Goal: Check status: Check status

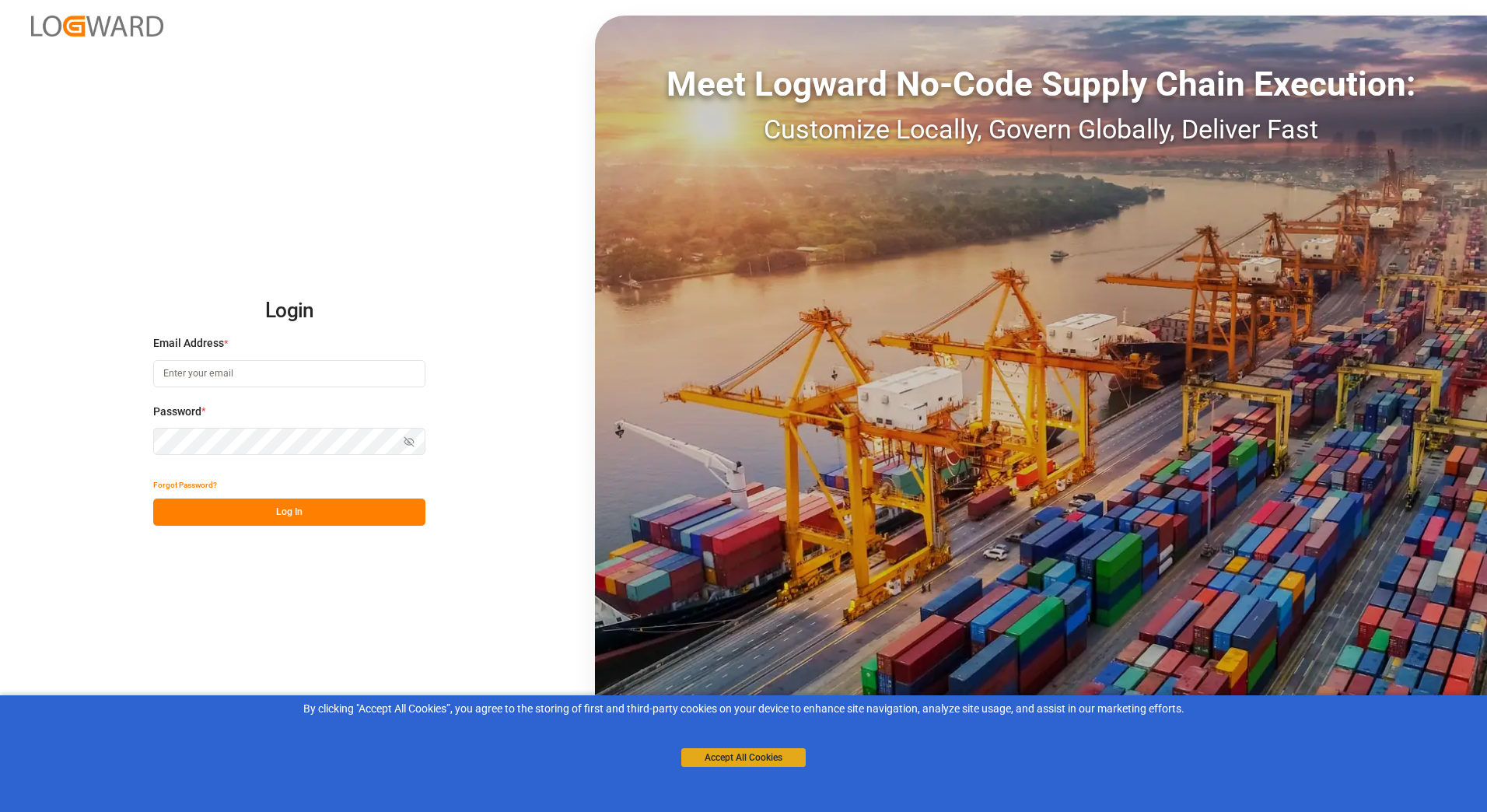
type input "[PERSON_NAME][EMAIL_ADDRESS][PERSON_NAME][DOMAIN_NAME]"
click at [708, 758] on button "Accept All Cookies" at bounding box center [743, 756] width 125 height 18
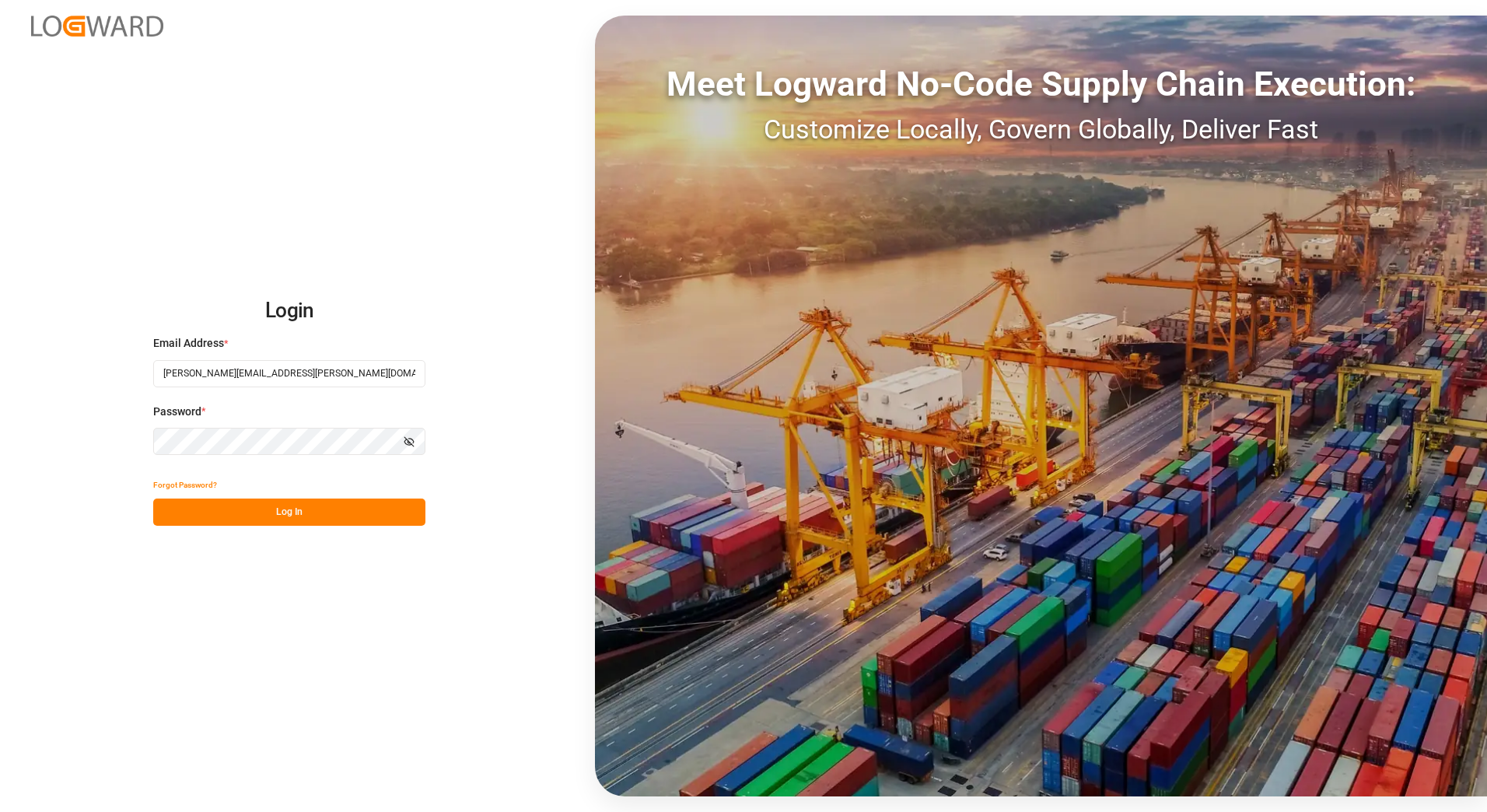
click at [272, 520] on button "Log In" at bounding box center [289, 512] width 273 height 27
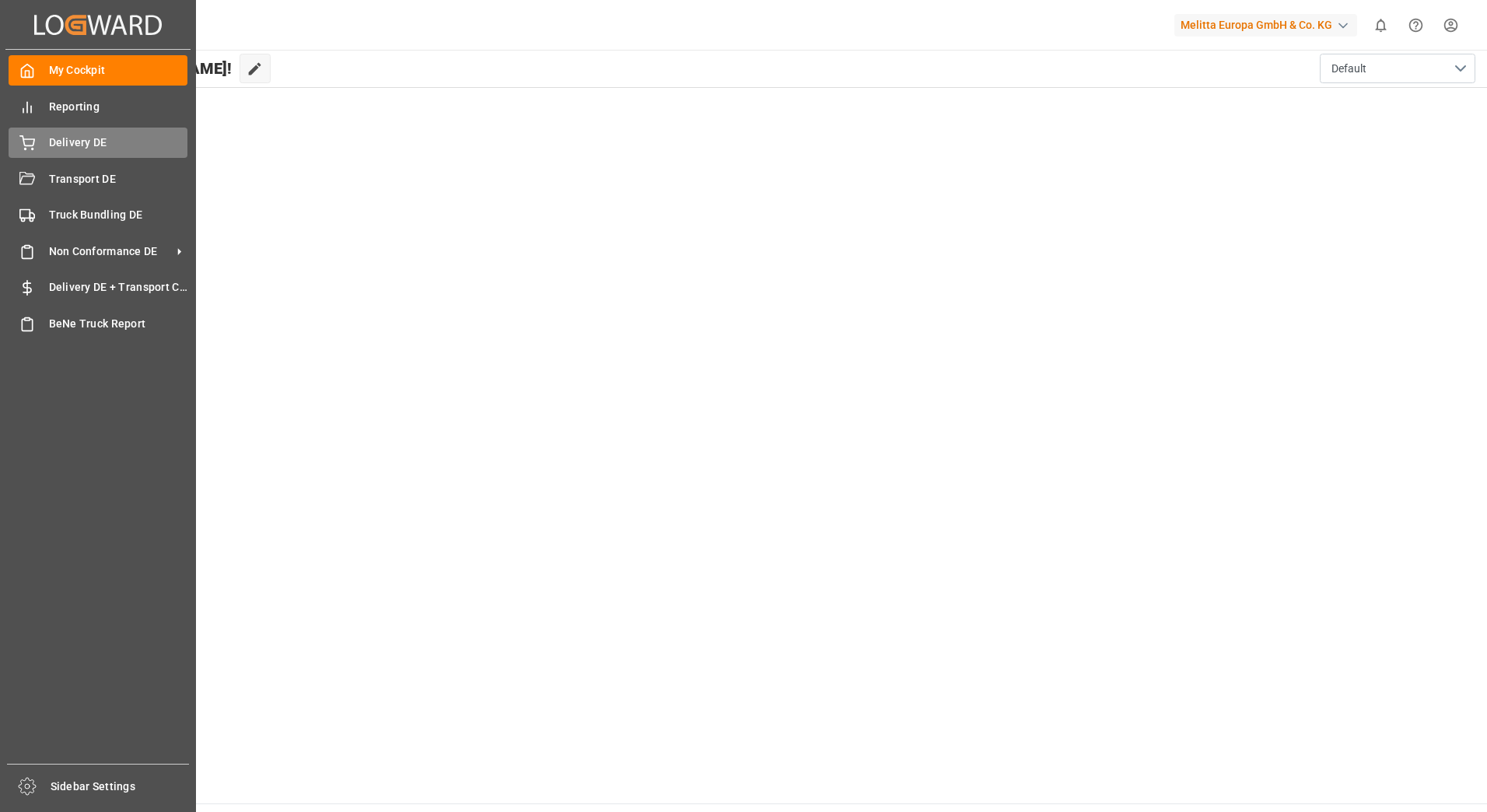
click at [32, 138] on icon at bounding box center [27, 143] width 16 height 16
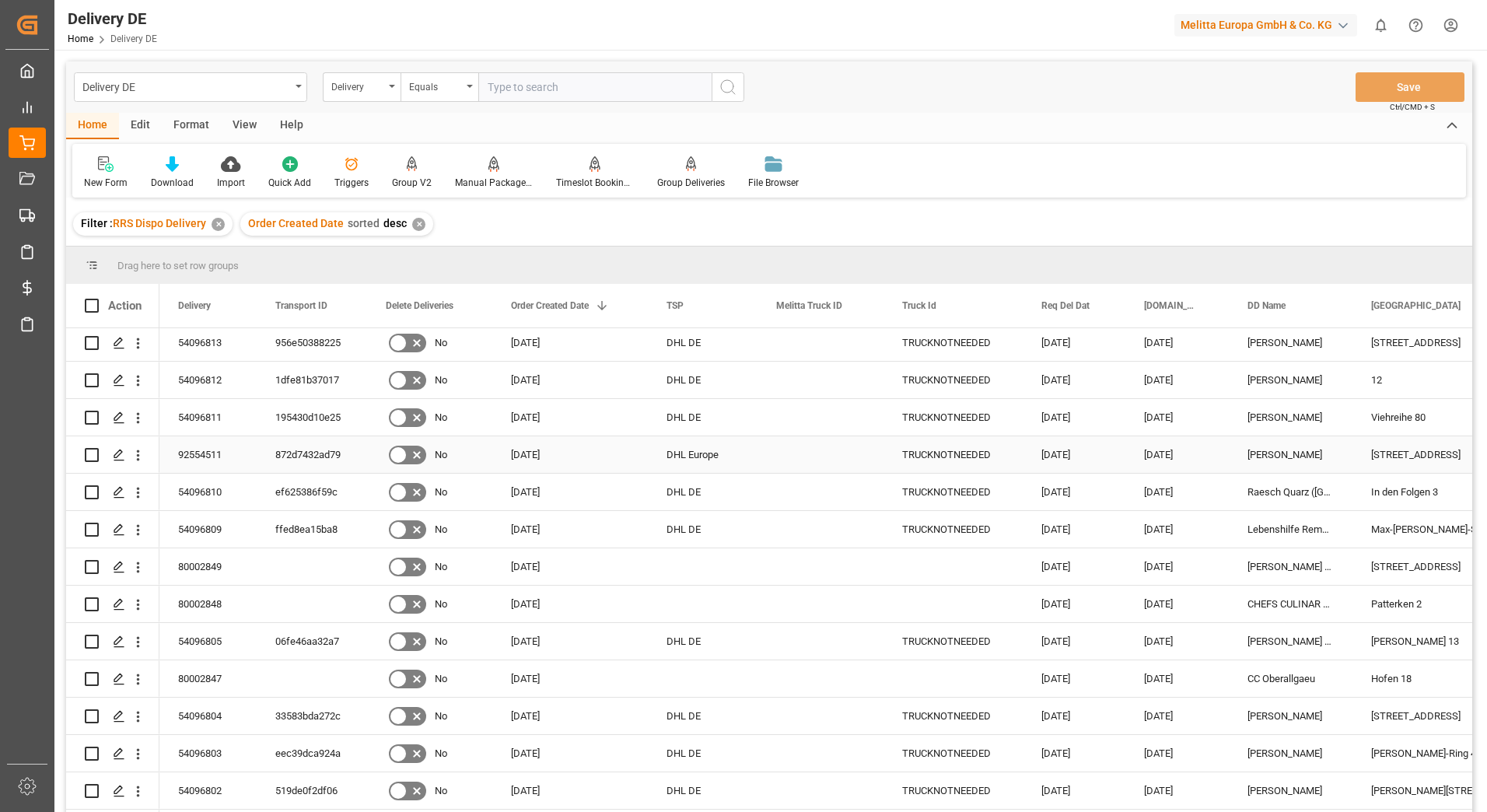
scroll to position [1088, 0]
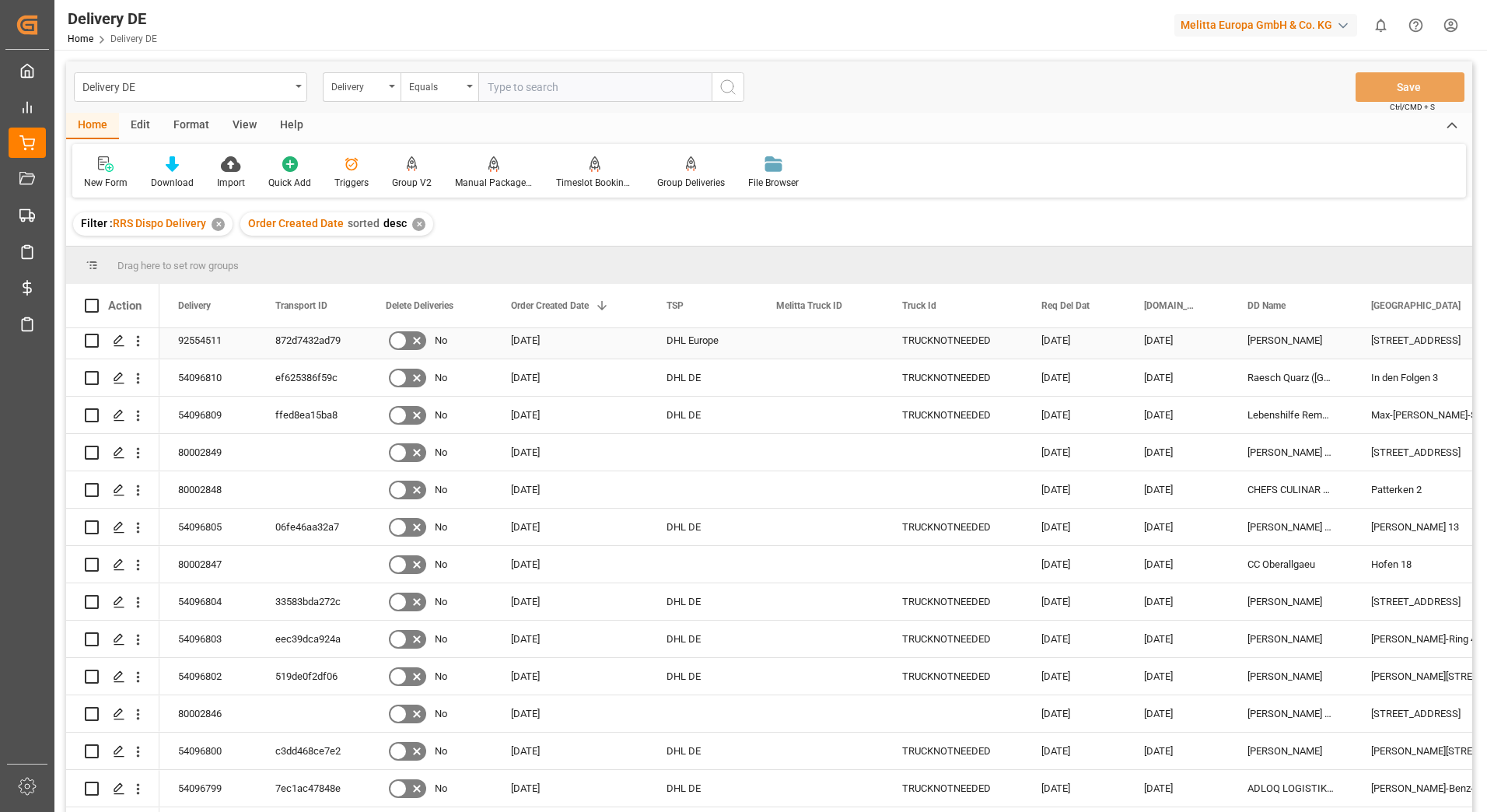
click at [708, 338] on div "DHL Europe" at bounding box center [703, 340] width 110 height 37
click at [729, 341] on div "DHL Europe" at bounding box center [703, 340] width 110 height 37
click at [676, 300] on span "TSP" at bounding box center [676, 306] width 17 height 11
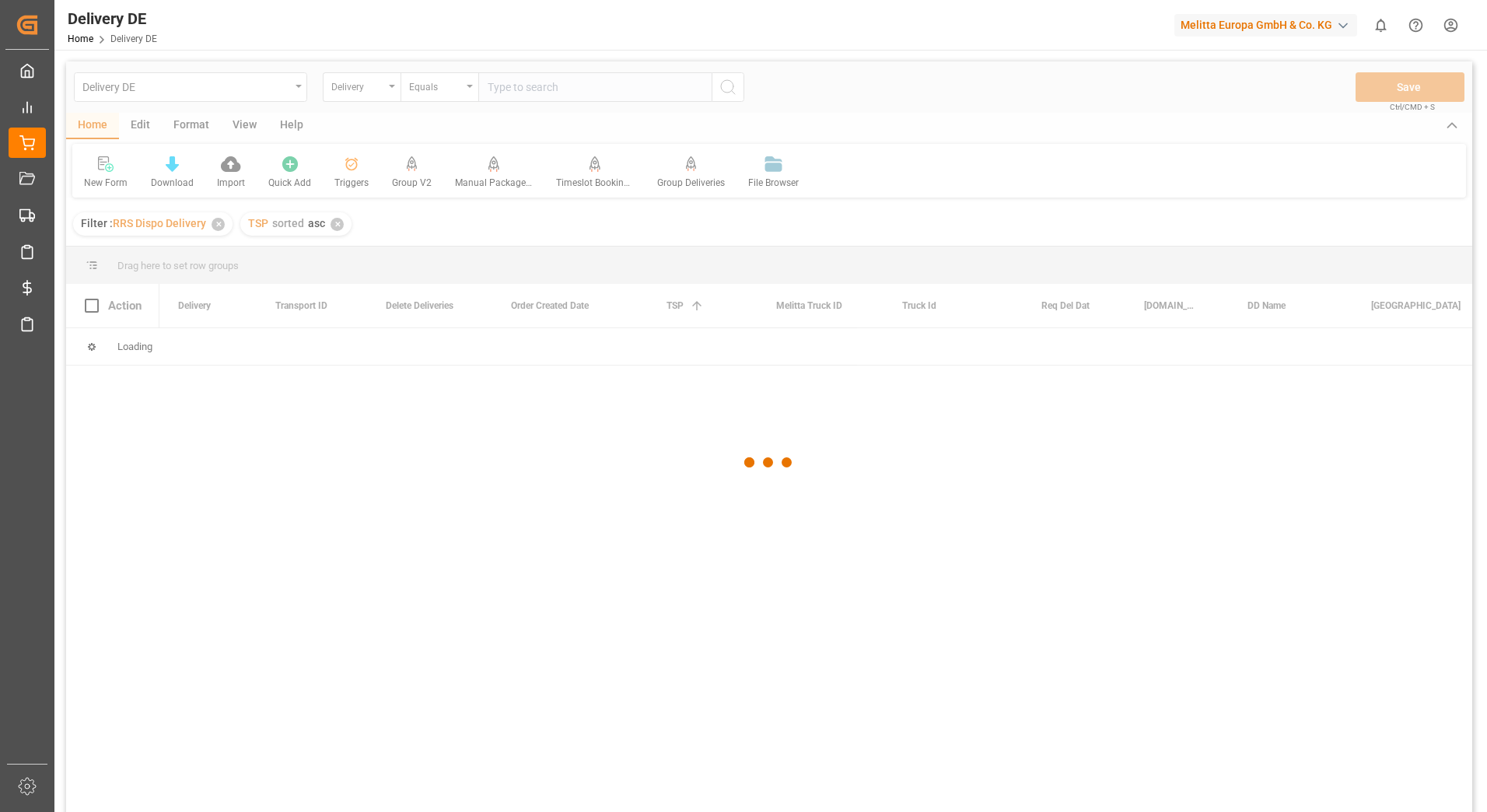
click at [676, 300] on div at bounding box center [769, 462] width 1406 height 802
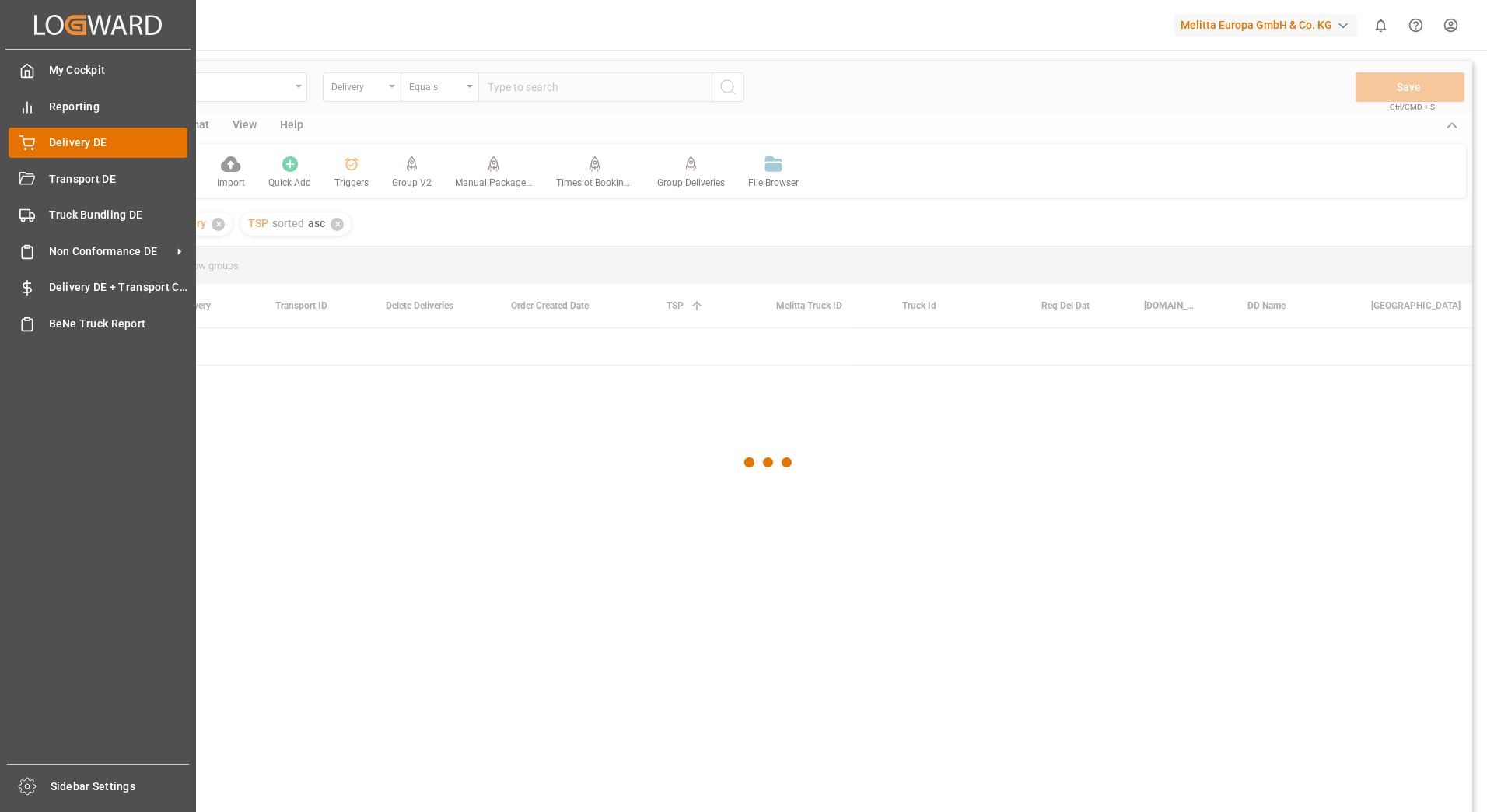
click at [71, 143] on span "Delivery DE" at bounding box center [118, 142] width 139 height 17
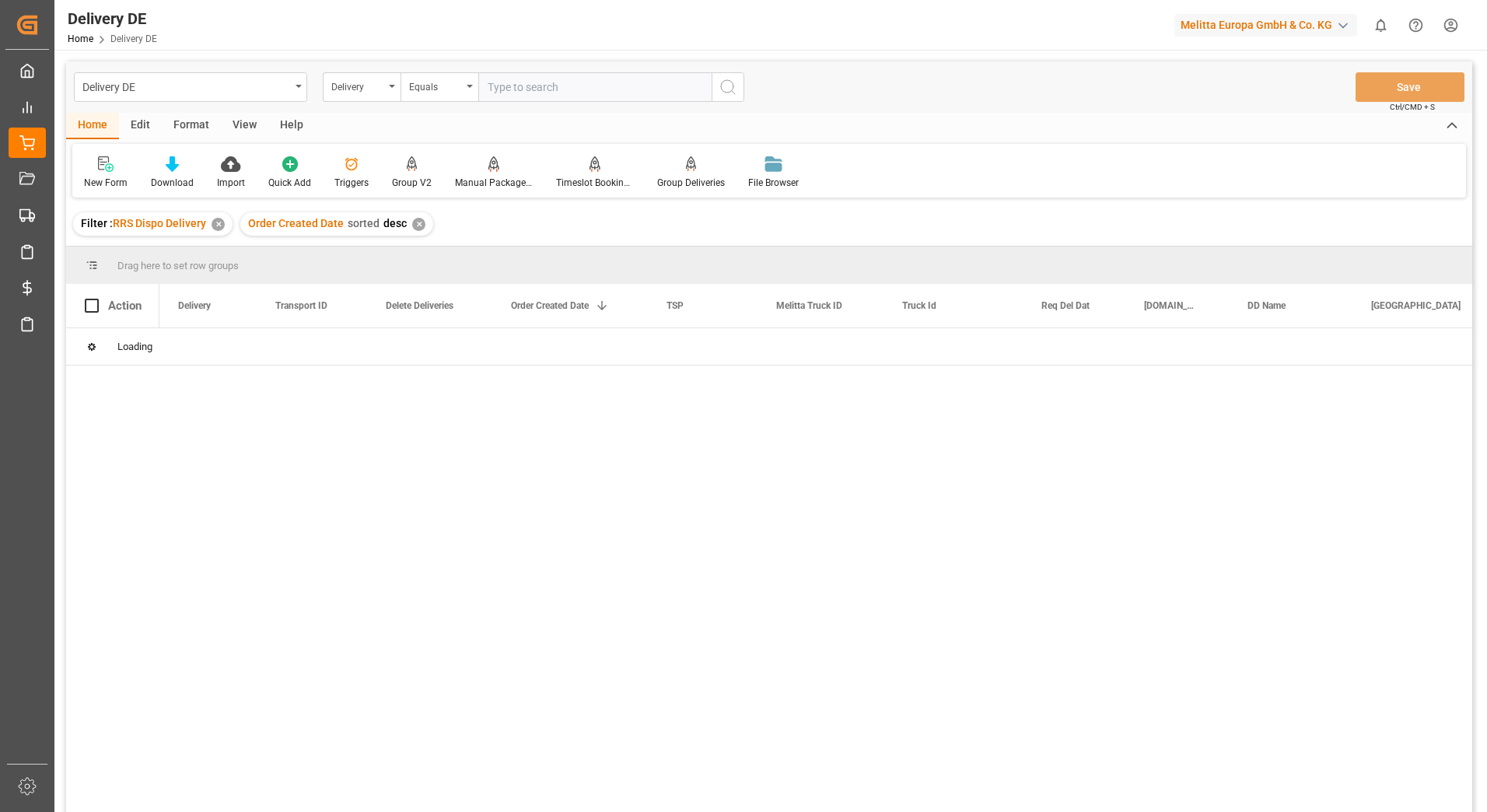
click at [1448, 20] on html "Created by potrace 1.15, written by [PERSON_NAME] [DATE]-[DATE] Created by potr…" at bounding box center [743, 406] width 1487 height 812
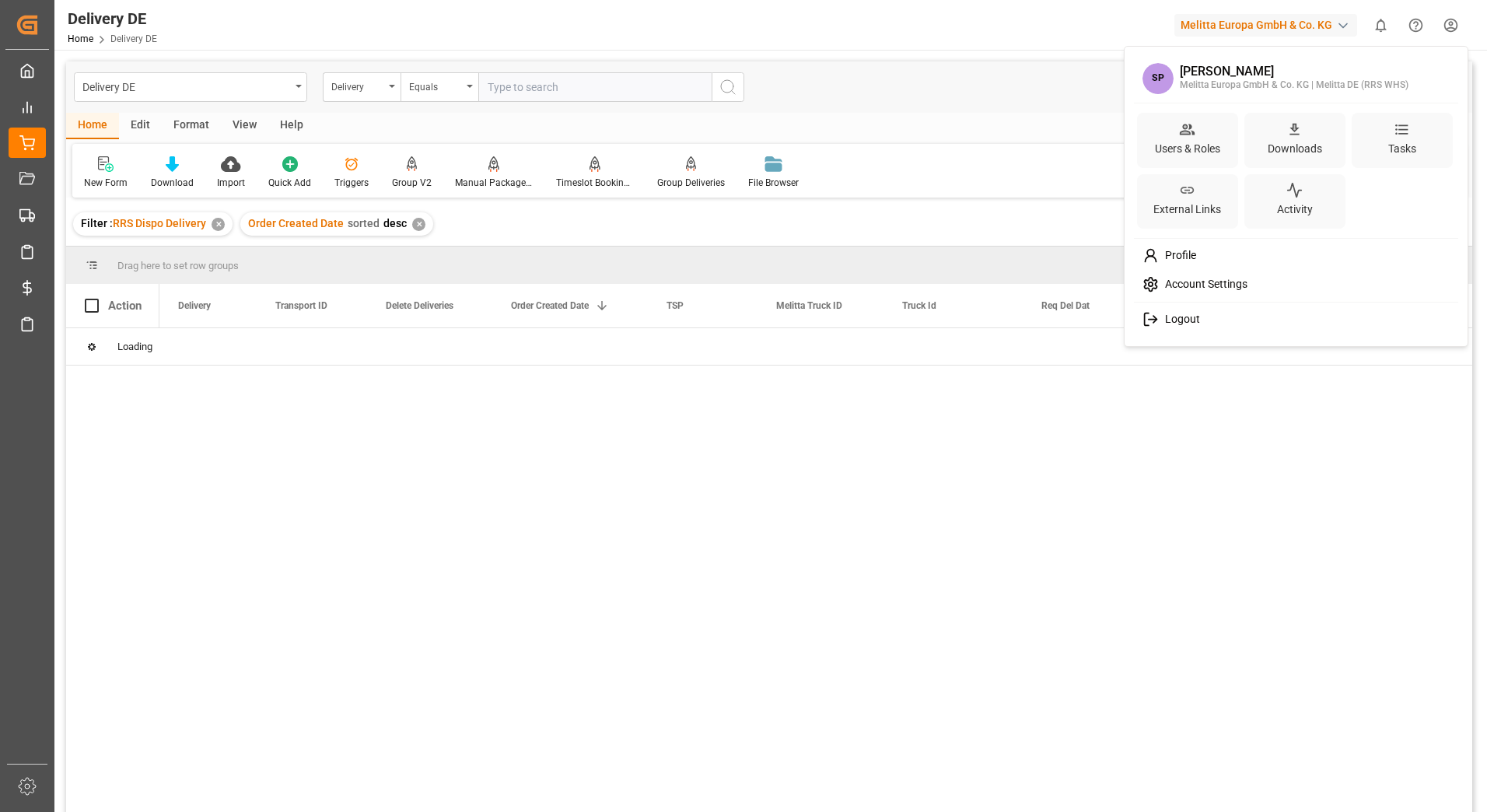
click at [1169, 325] on span "Logout" at bounding box center [1179, 319] width 41 height 14
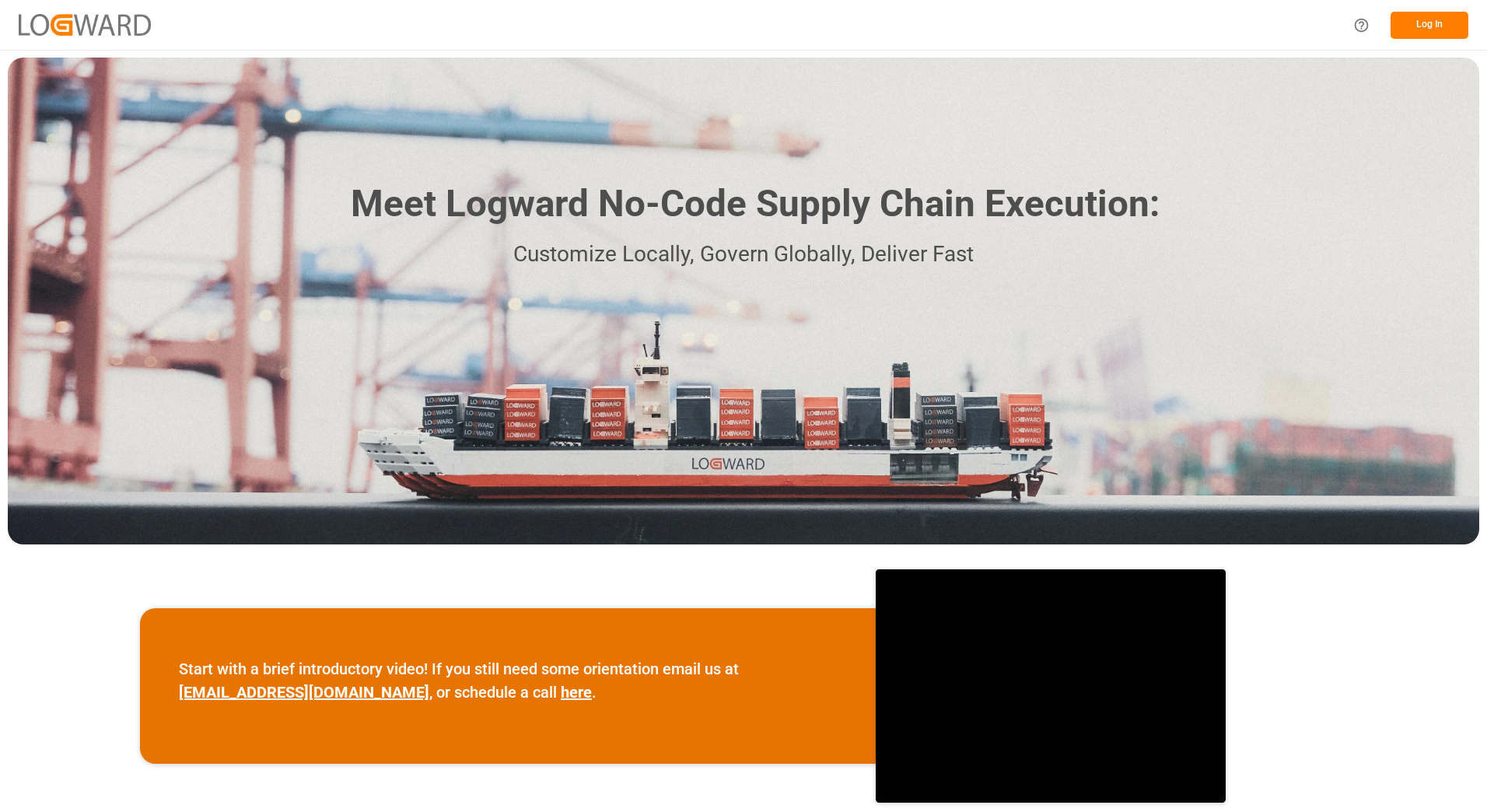
click at [1446, 29] on button "Log In" at bounding box center [1430, 25] width 78 height 27
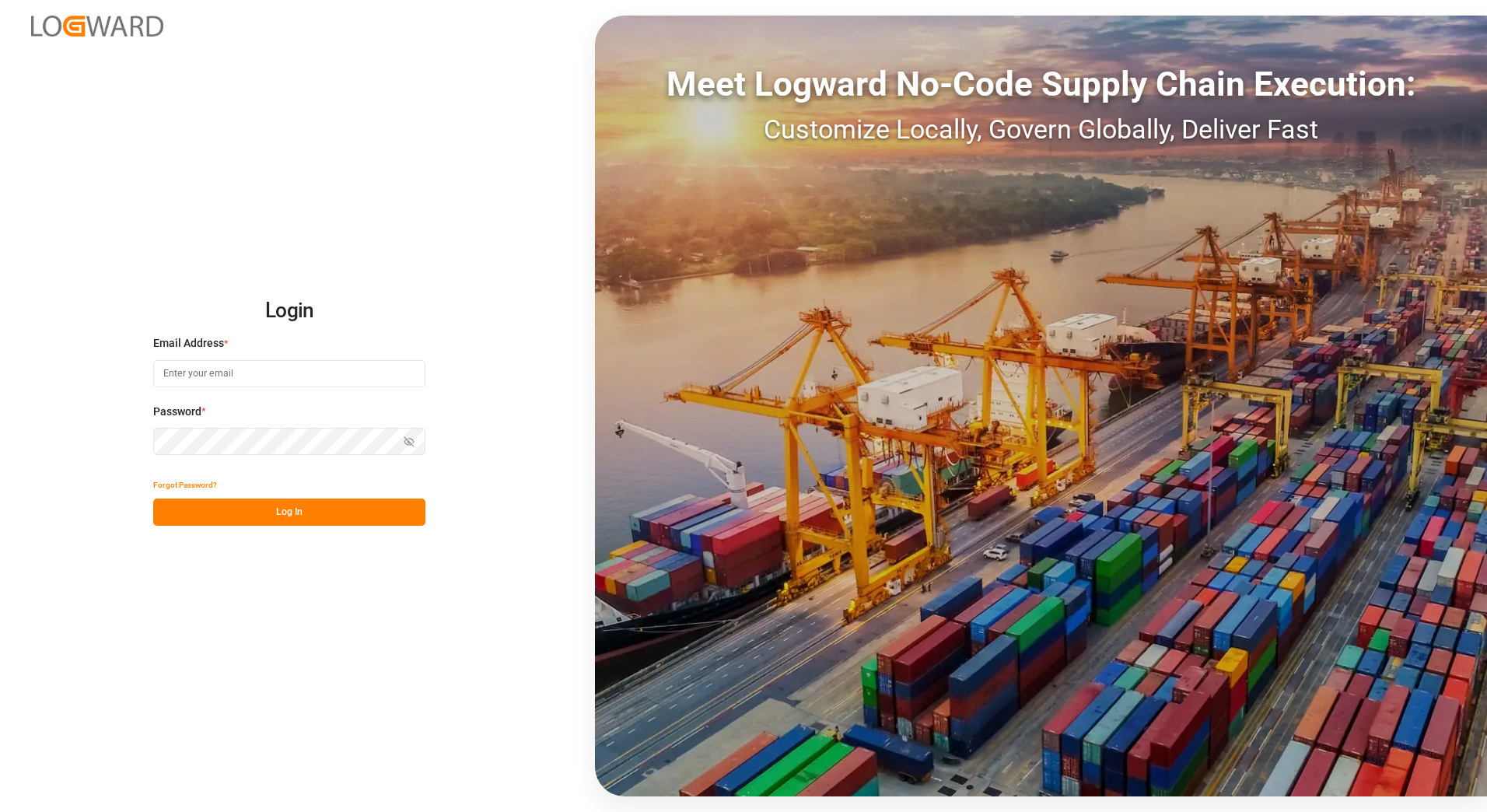
type input "[PERSON_NAME][EMAIL_ADDRESS][PERSON_NAME][DOMAIN_NAME]"
click at [320, 506] on button "Log In" at bounding box center [289, 512] width 273 height 27
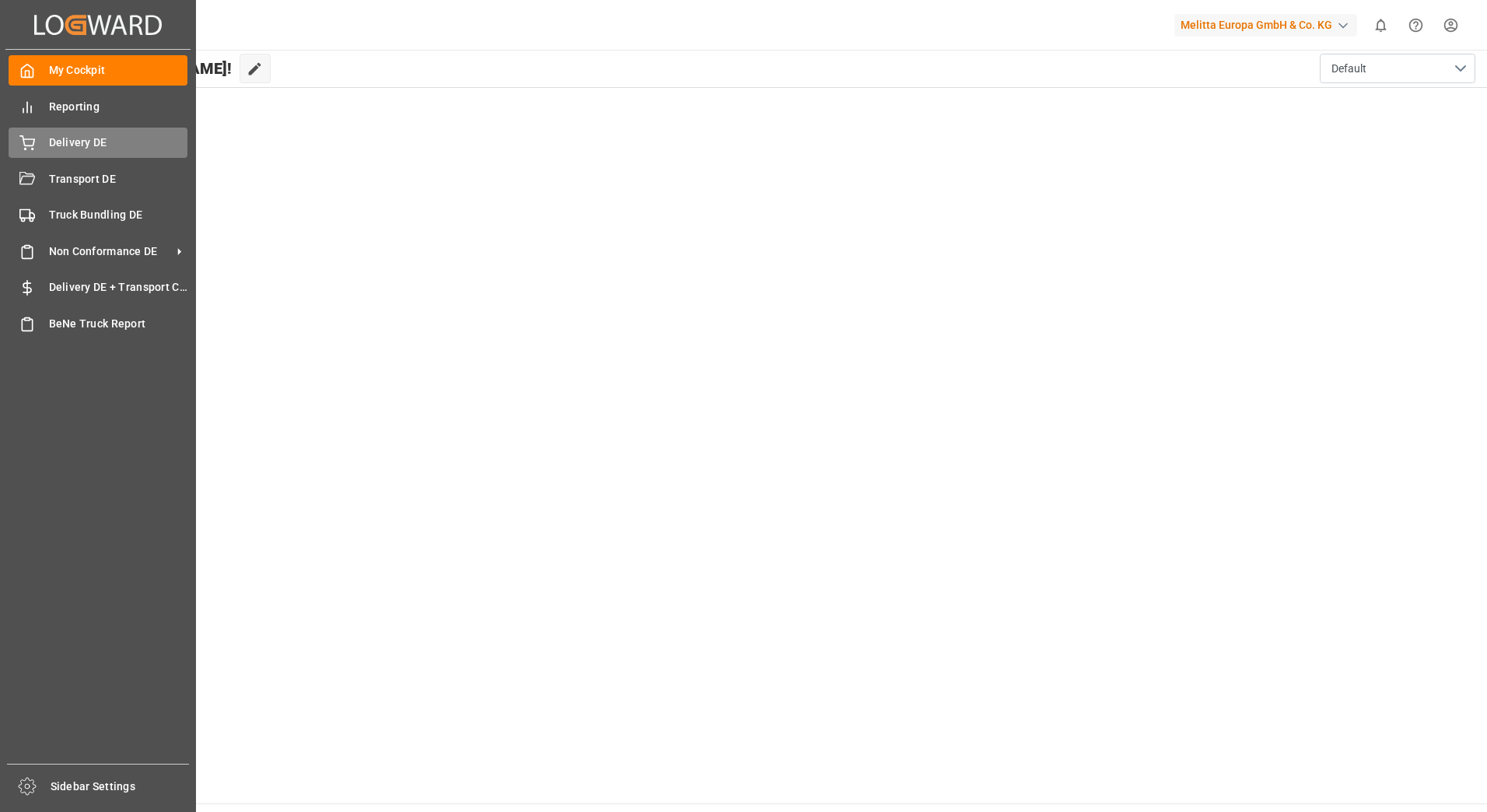
click at [37, 131] on div "Delivery DE Delivery DE" at bounding box center [98, 143] width 179 height 30
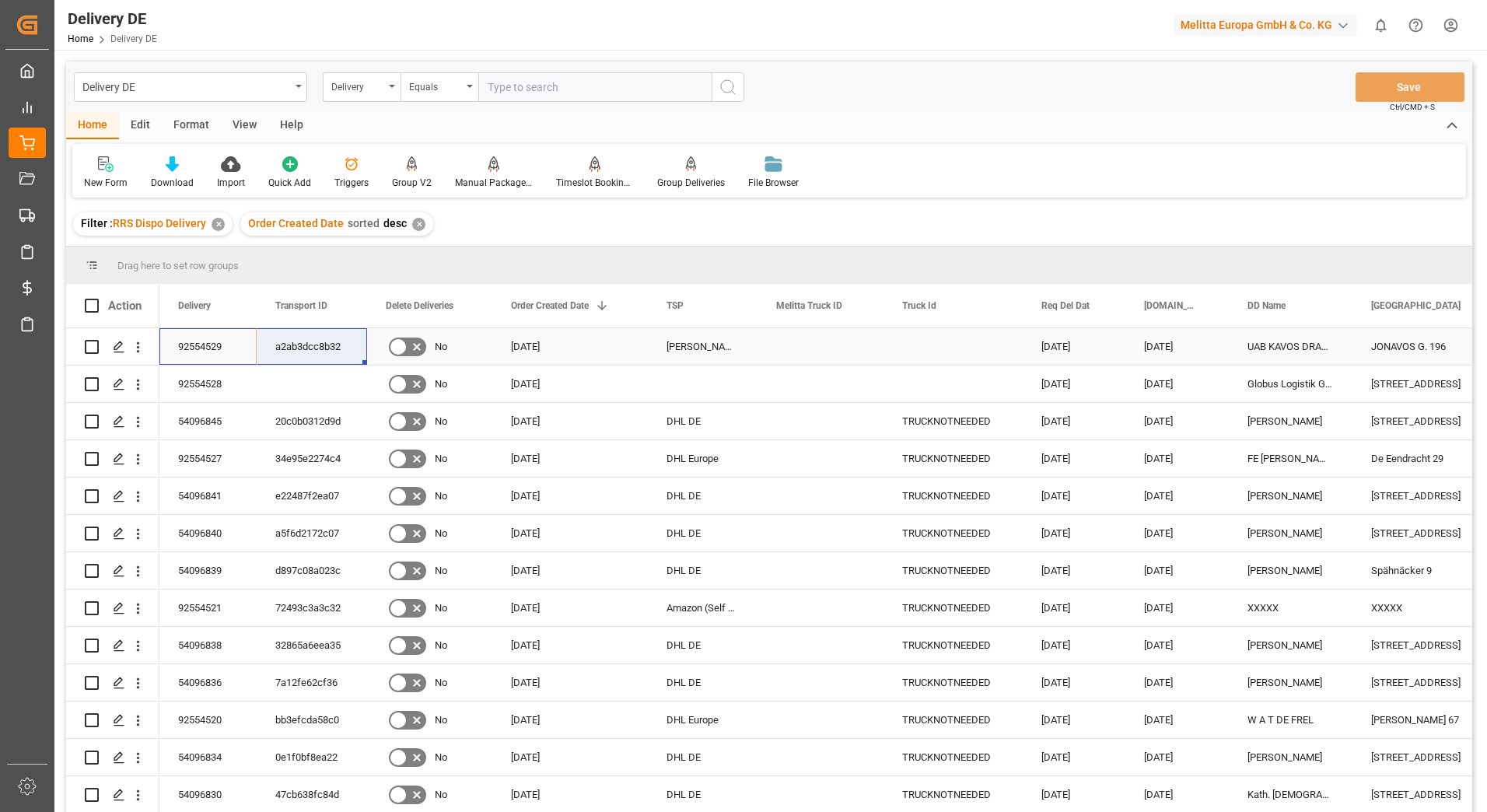
drag, startPoint x: 177, startPoint y: 342, endPoint x: 302, endPoint y: 339, distance: 125.0
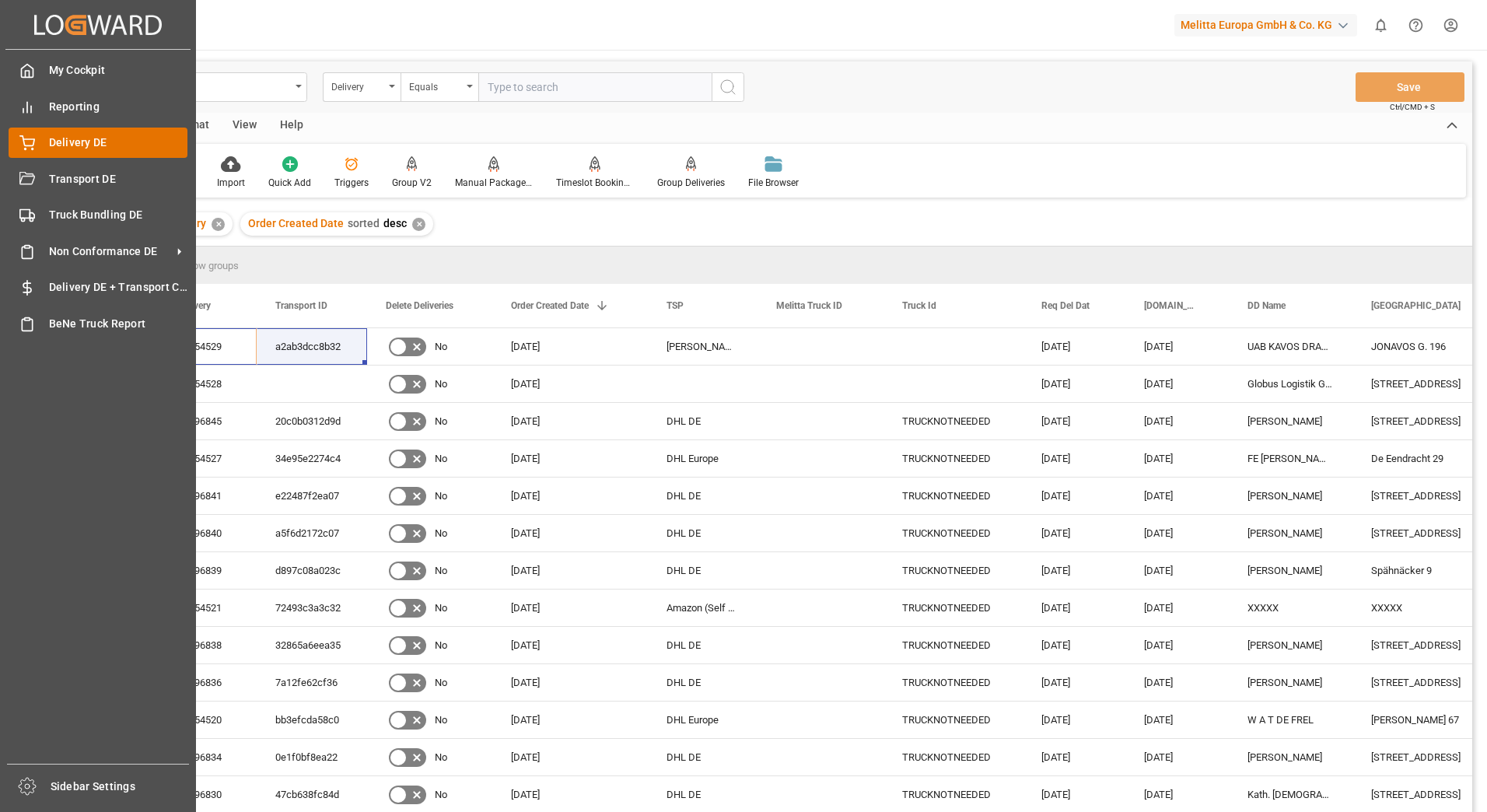
click at [26, 138] on icon at bounding box center [27, 143] width 16 height 16
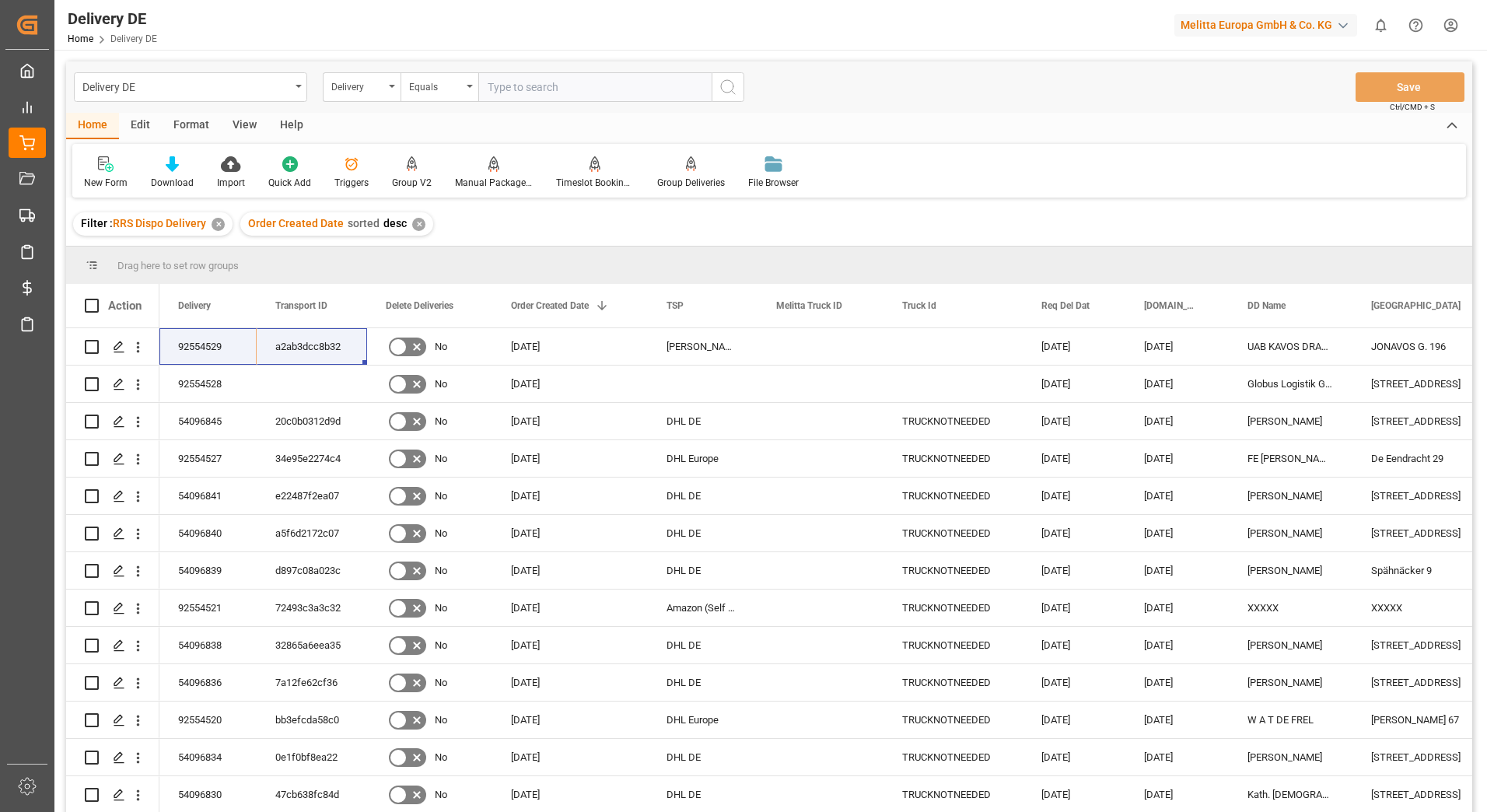
click at [1455, 21] on html "Created by potrace 1.15, written by [PERSON_NAME] [DATE]-[DATE] Created by potr…" at bounding box center [743, 406] width 1487 height 812
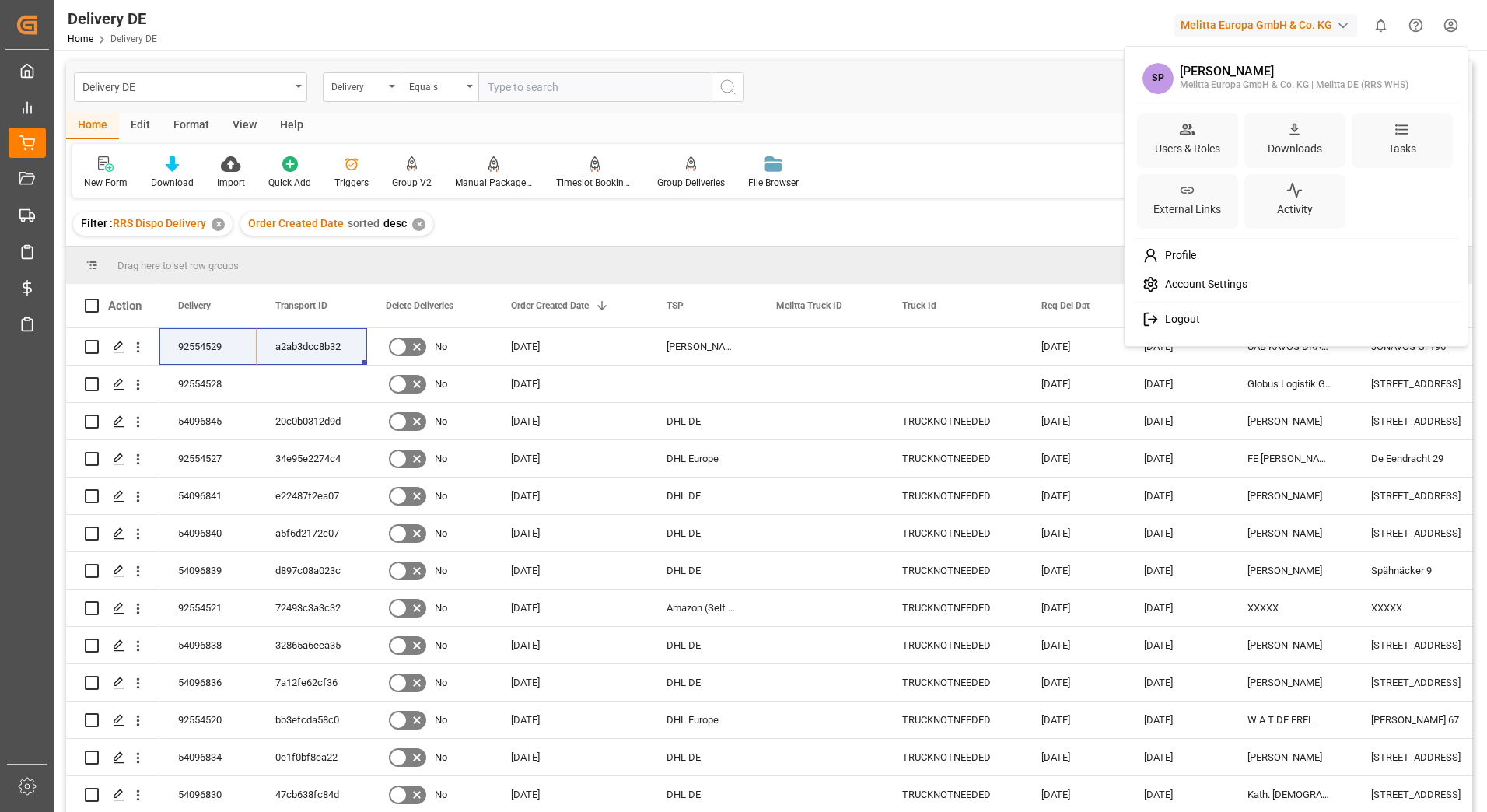
click at [25, 133] on html "Created by potrace 1.15, written by [PERSON_NAME] [DATE]-[DATE] Created by potr…" at bounding box center [743, 406] width 1487 height 812
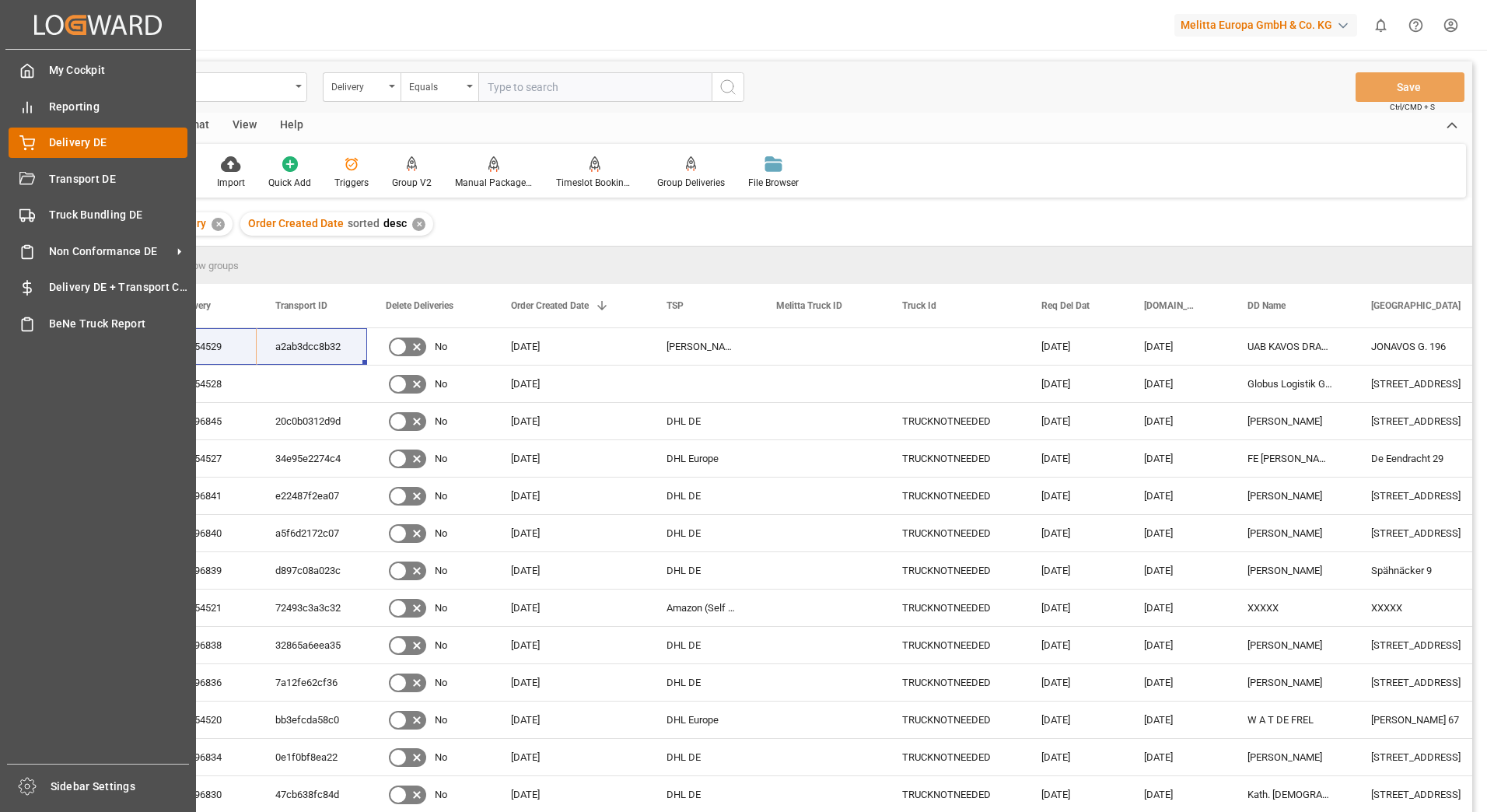
click at [25, 133] on div "Delivery DE Delivery DE" at bounding box center [98, 143] width 179 height 30
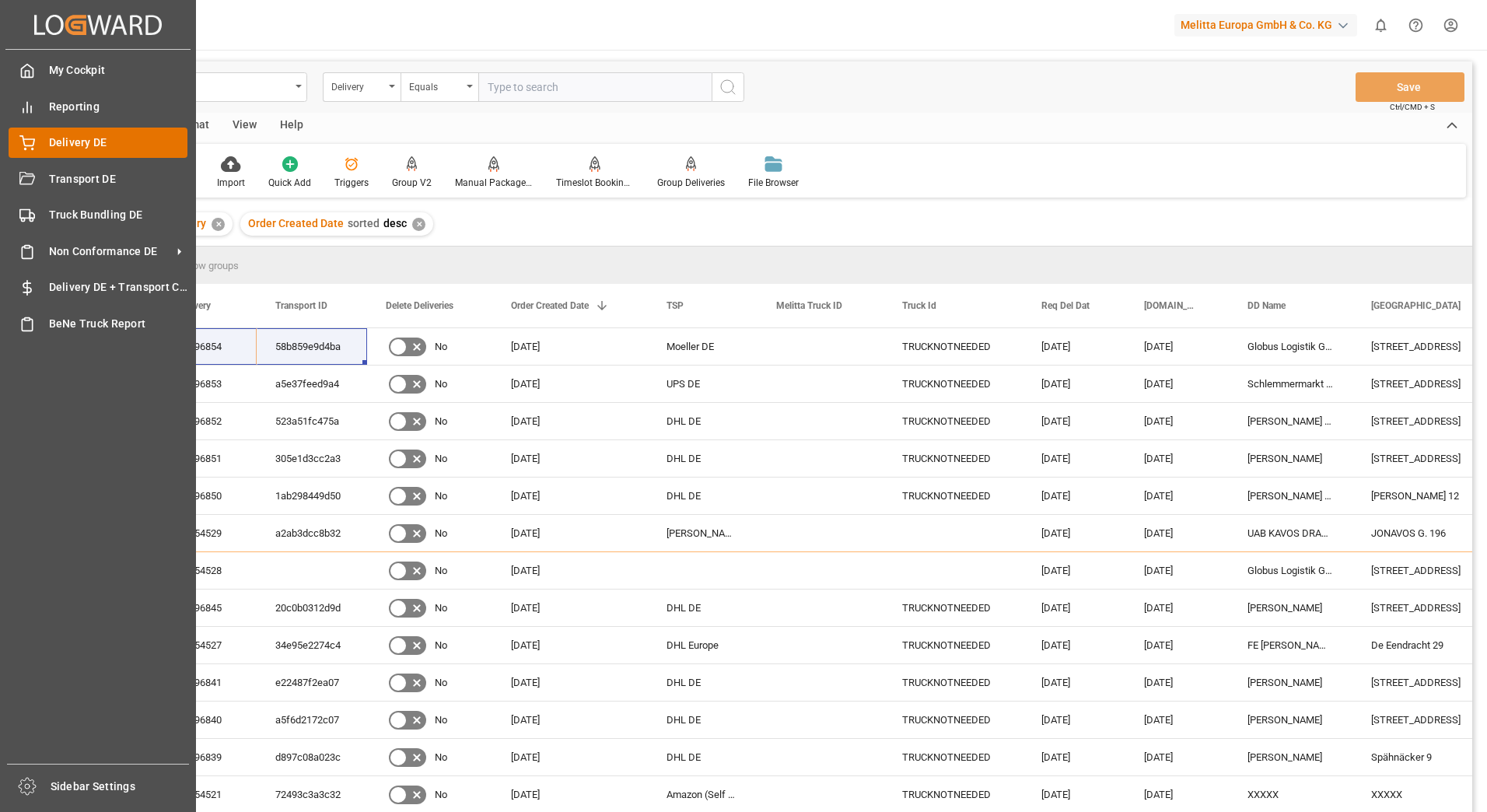
click at [18, 138] on div at bounding box center [21, 142] width 26 height 17
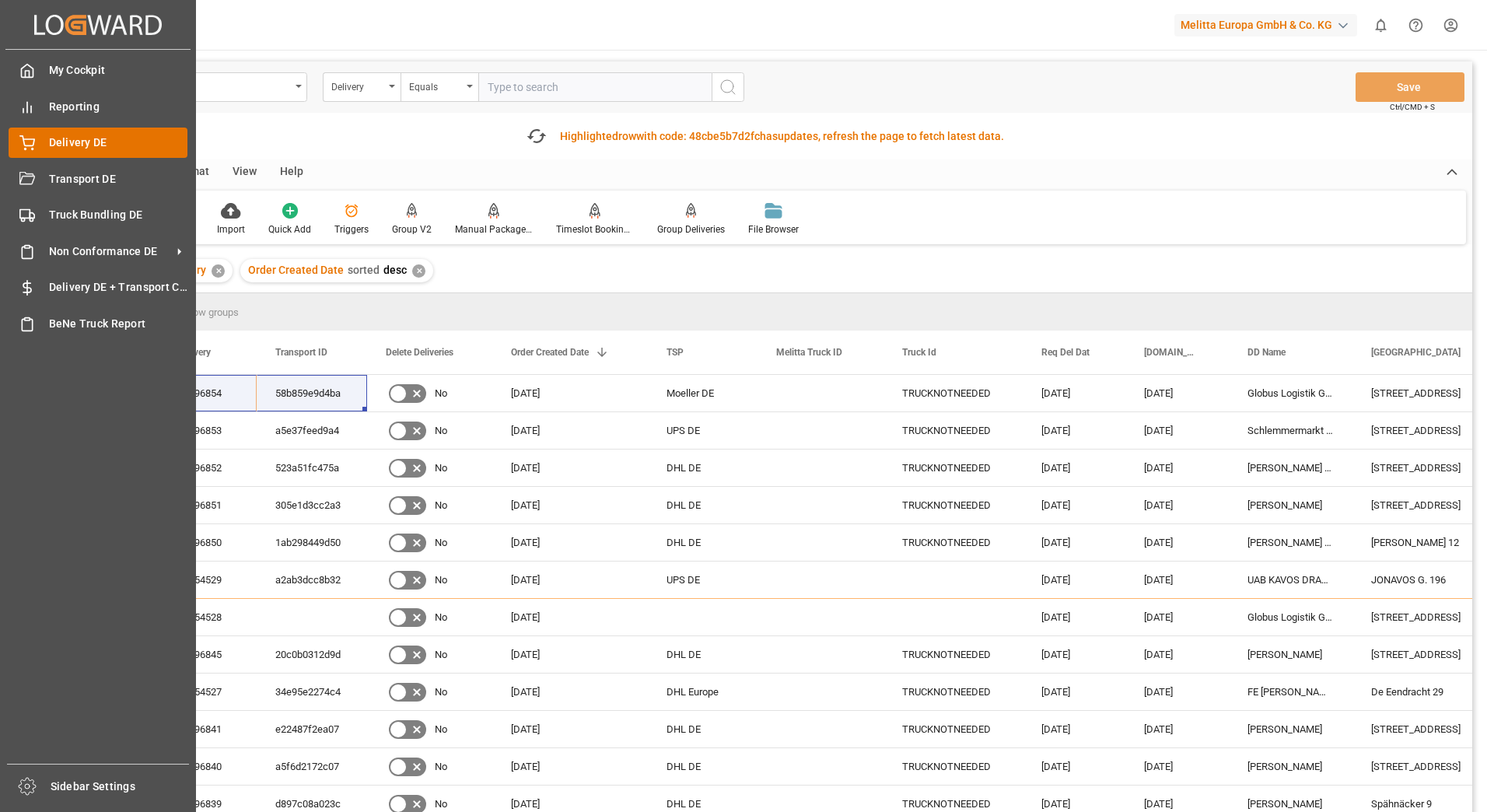
click at [25, 130] on div "Delivery DE Delivery DE" at bounding box center [98, 143] width 179 height 30
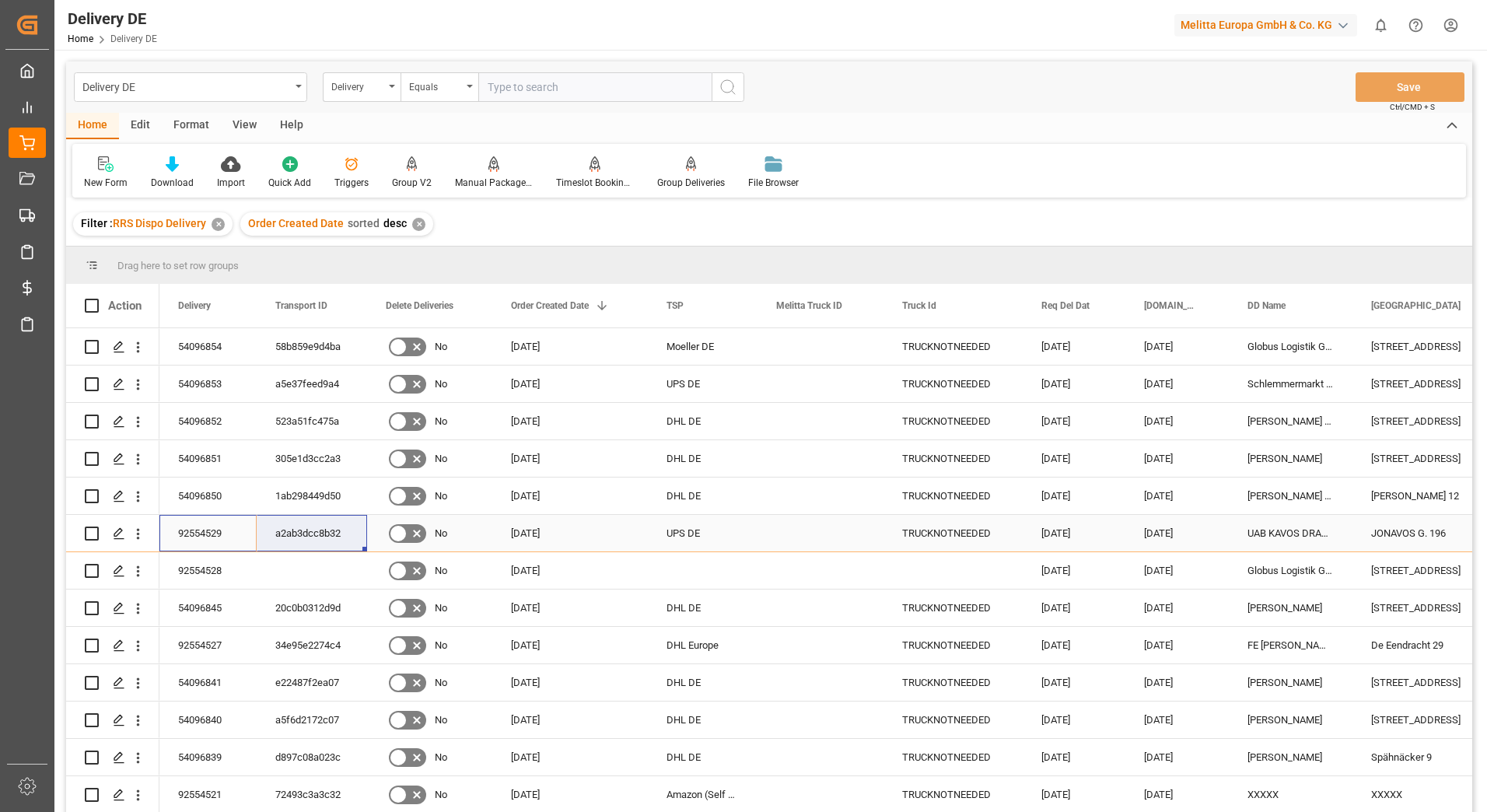
drag, startPoint x: 202, startPoint y: 527, endPoint x: 285, endPoint y: 527, distance: 83.0
click at [1452, 28] on html "Created by potrace 1.15, written by [PERSON_NAME] [DATE]-[DATE] Created by potr…" at bounding box center [743, 406] width 1487 height 812
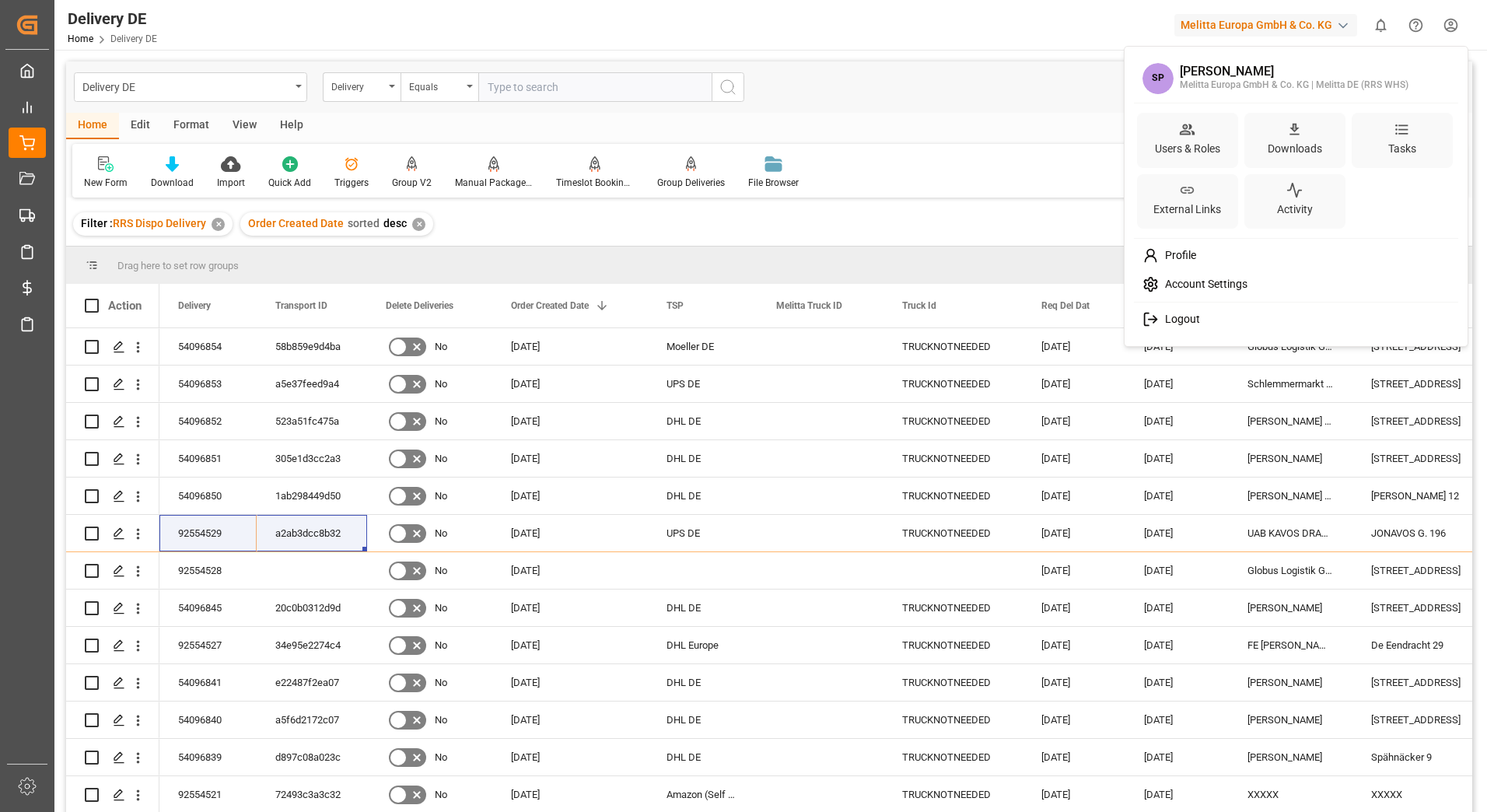
click at [1182, 323] on span "Logout" at bounding box center [1179, 319] width 41 height 14
